Goal: Information Seeking & Learning: Learn about a topic

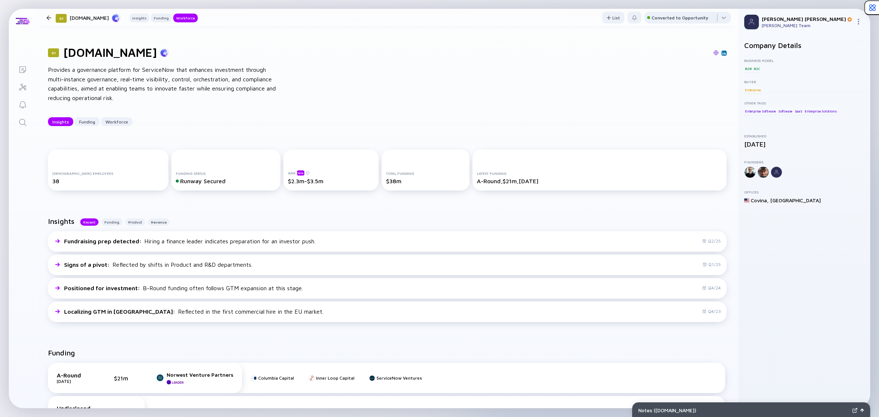
scroll to position [1004, 0]
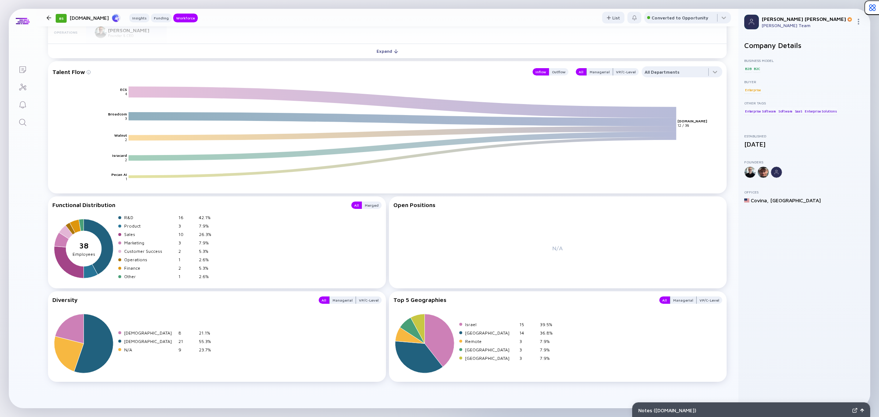
scroll to position [643, 0]
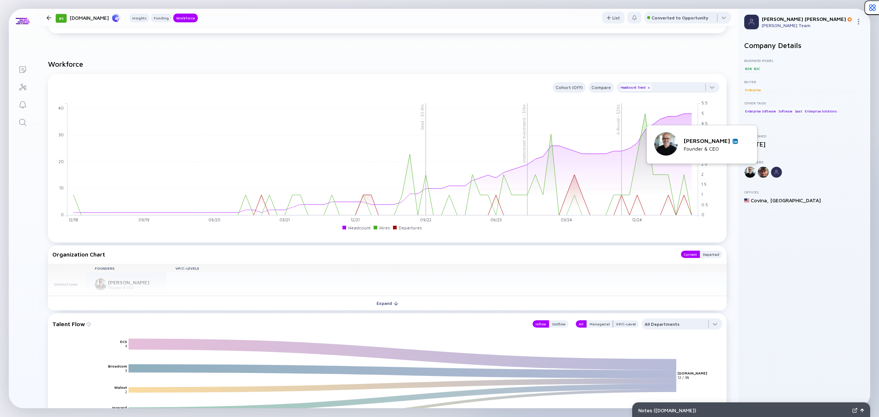
click at [733, 142] on img at bounding box center [735, 141] width 4 height 4
click at [780, 175] on div at bounding box center [776, 172] width 12 height 12
click at [776, 178] on div at bounding box center [776, 172] width 12 height 12
click at [777, 171] on div at bounding box center [776, 172] width 12 height 12
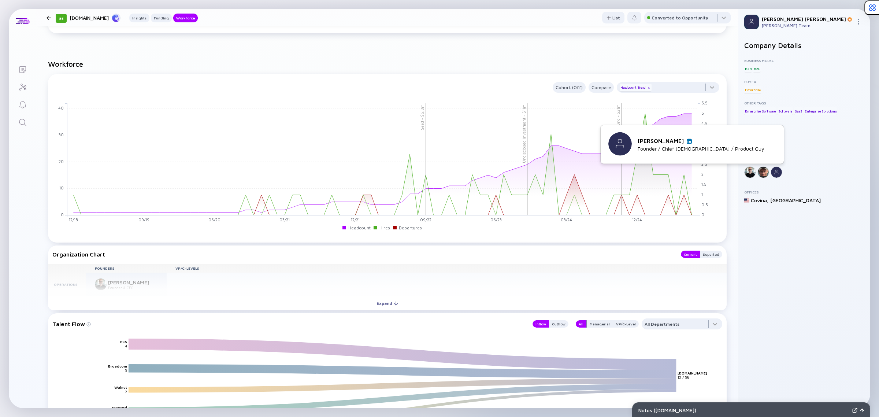
click at [779, 175] on div at bounding box center [776, 172] width 12 height 12
click at [775, 171] on div at bounding box center [776, 172] width 12 height 12
click at [691, 140] on img at bounding box center [689, 141] width 4 height 4
click at [750, 142] on img at bounding box center [749, 141] width 4 height 4
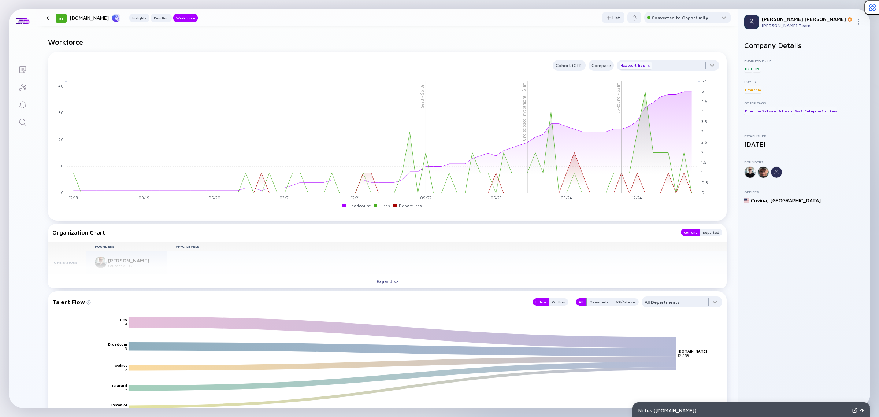
scroll to position [655, 0]
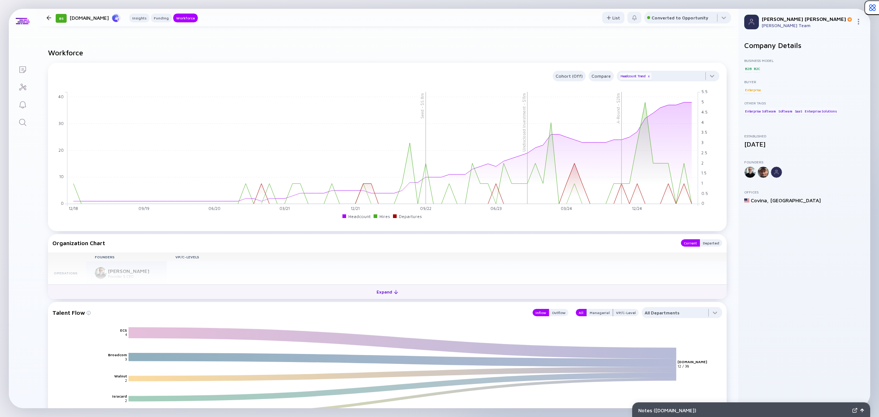
click at [134, 289] on button "Expand" at bounding box center [387, 291] width 679 height 15
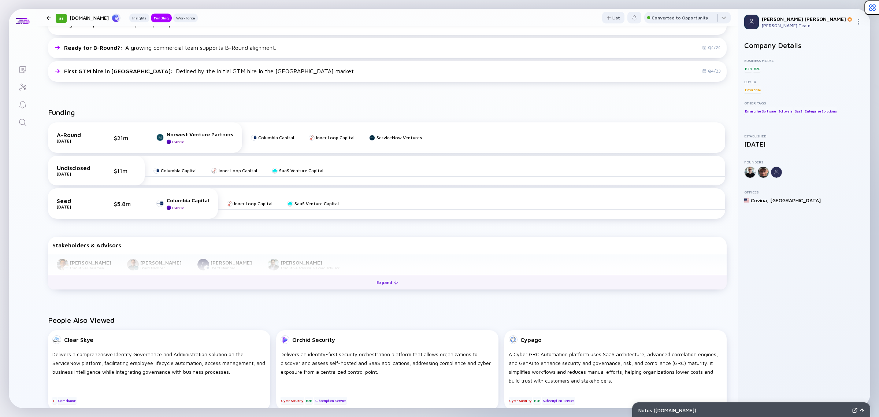
scroll to position [237, 0]
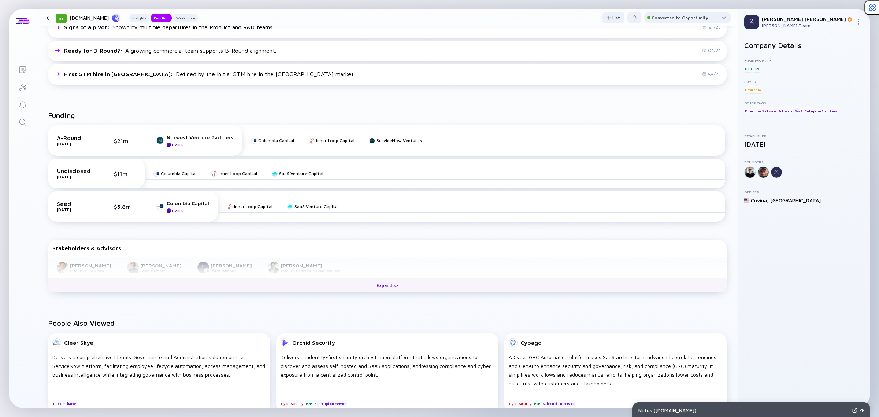
click at [153, 278] on button "Expand" at bounding box center [387, 285] width 679 height 15
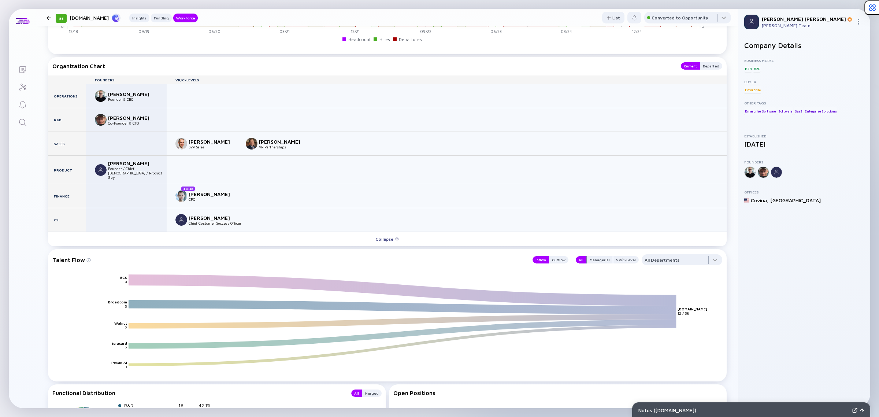
scroll to position [832, 0]
click at [274, 118] on img at bounding box center [275, 119] width 4 height 4
drag, startPoint x: 748, startPoint y: 173, endPoint x: 733, endPoint y: 165, distance: 16.7
click at [748, 173] on div at bounding box center [750, 172] width 12 height 12
click at [733, 141] on img at bounding box center [735, 141] width 4 height 4
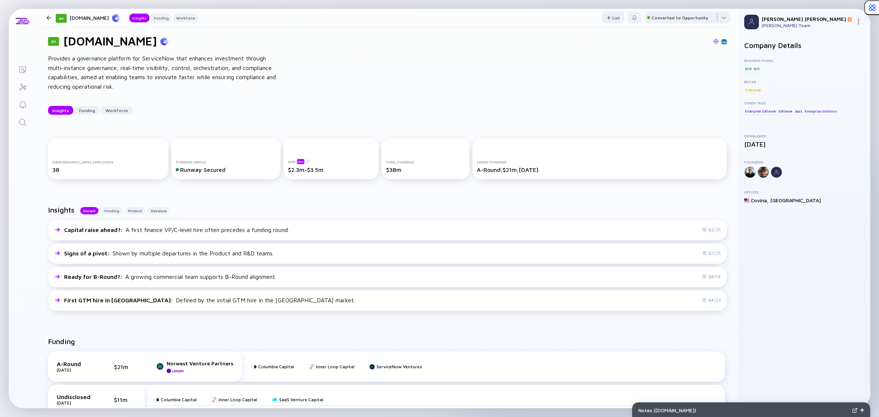
scroll to position [0, 0]
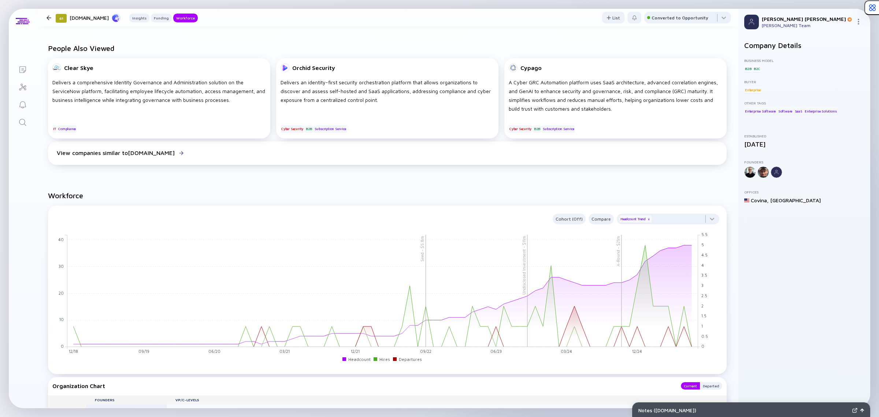
scroll to position [283, 0]
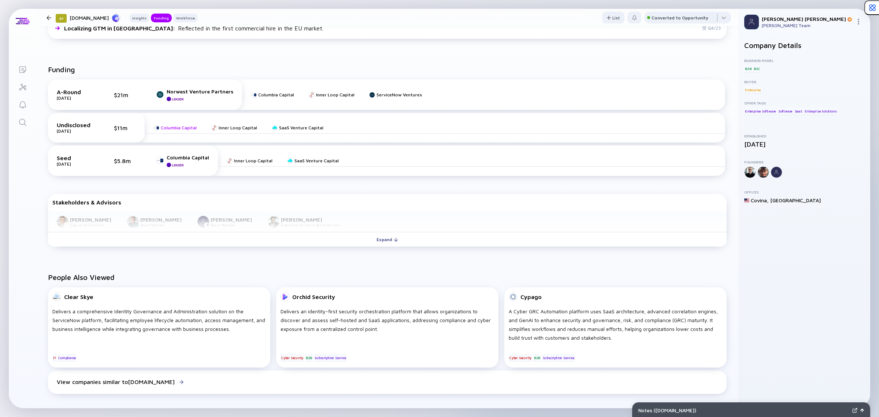
click at [166, 125] on div "Columbia Capital" at bounding box center [179, 127] width 36 height 5
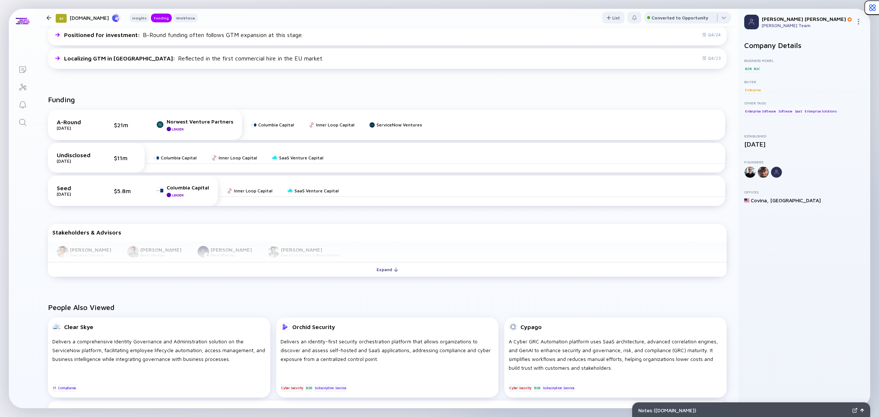
scroll to position [237, 0]
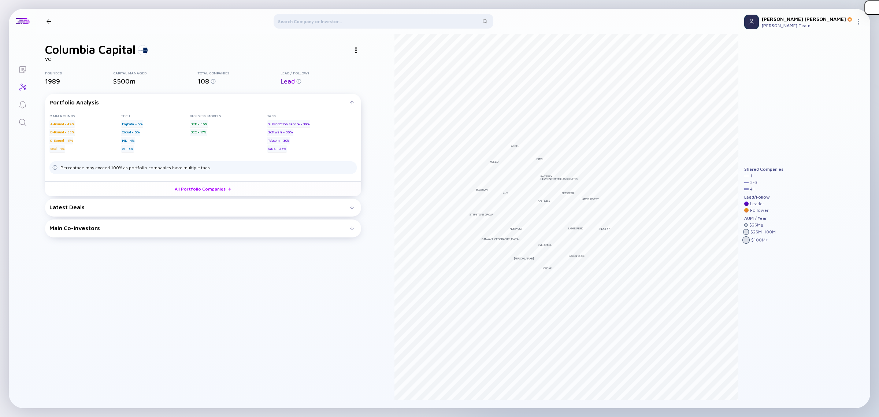
drag, startPoint x: 140, startPoint y: 48, endPoint x: 175, endPoint y: 36, distance: 37.2
click at [140, 48] on div "Columbia Capital" at bounding box center [203, 49] width 316 height 14
